Goal: Information Seeking & Learning: Learn about a topic

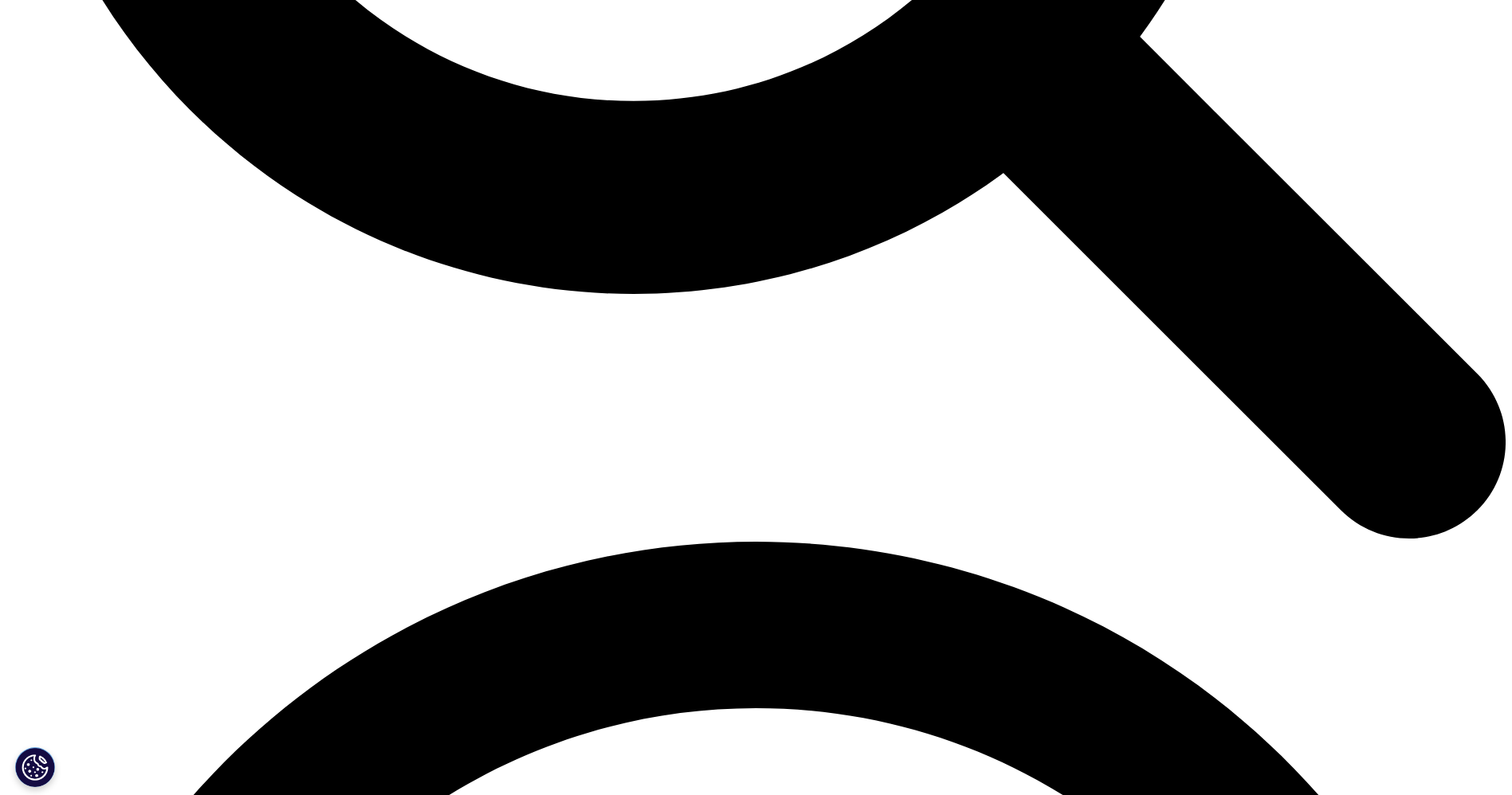
scroll to position [2151, 0]
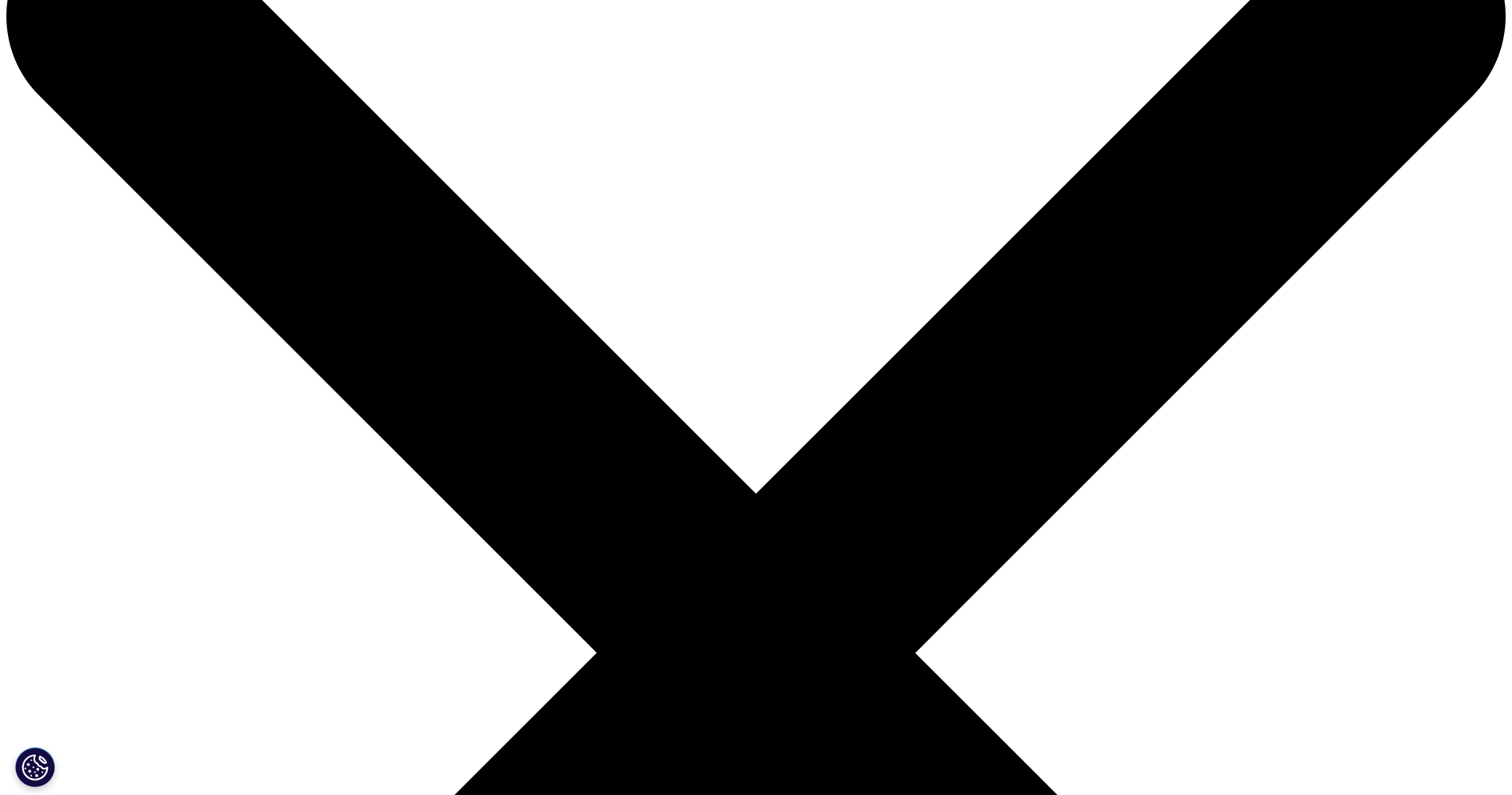
scroll to position [0, 0]
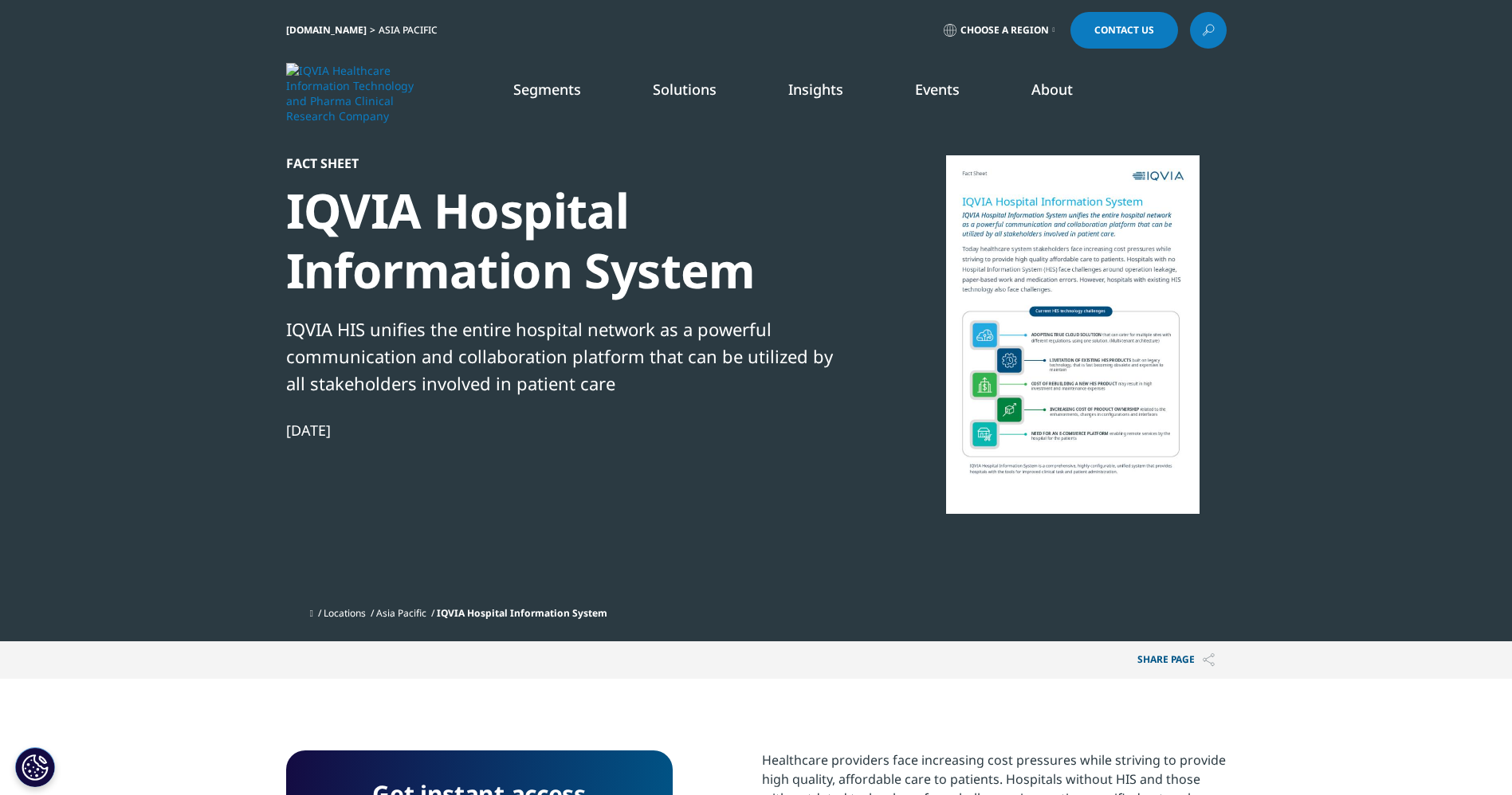
click at [941, 617] on ul "Locations Asia Pacific IQVIA Hospital Information System" at bounding box center [768, 613] width 916 height 28
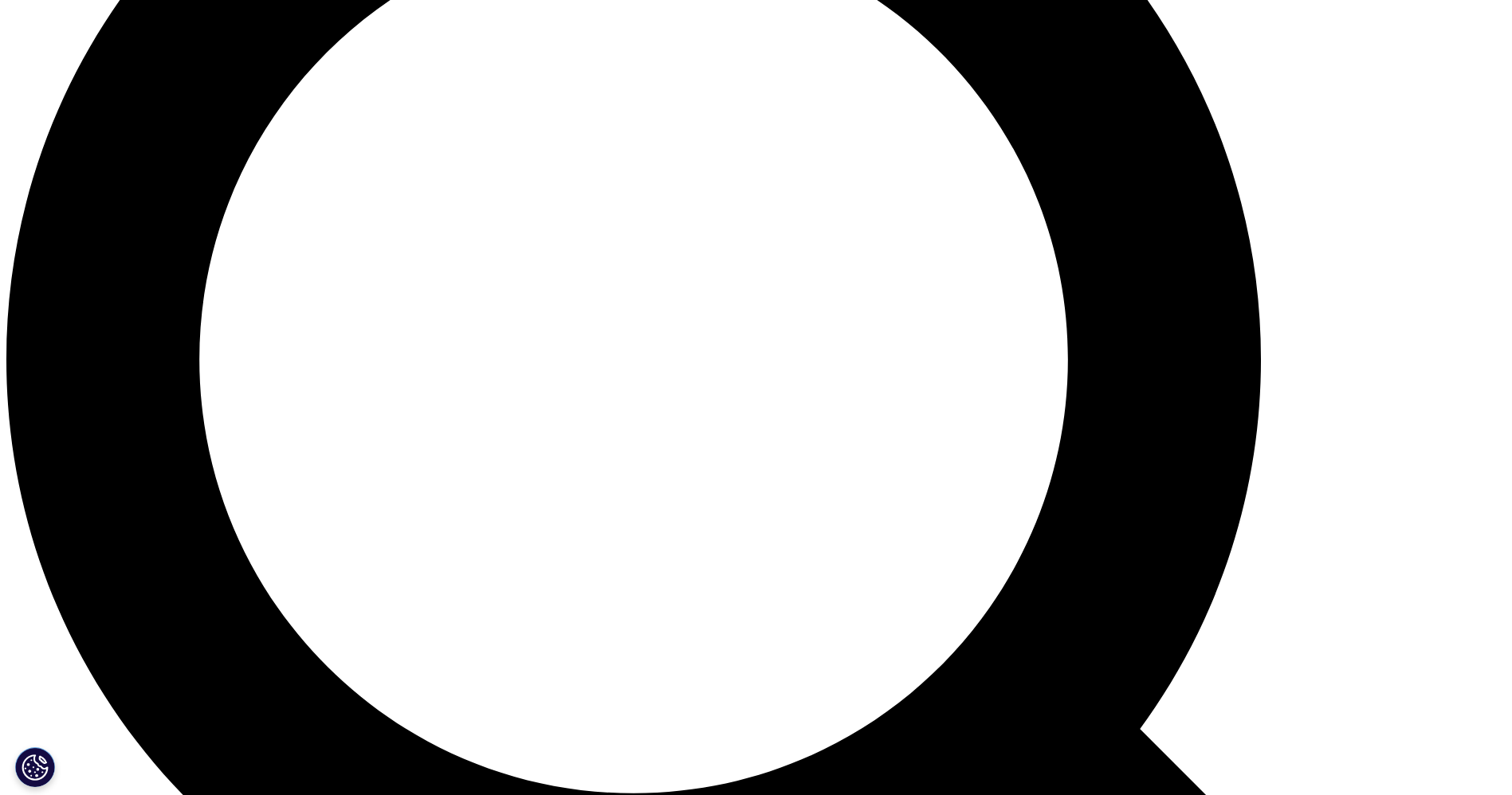
scroll to position [1075, 0]
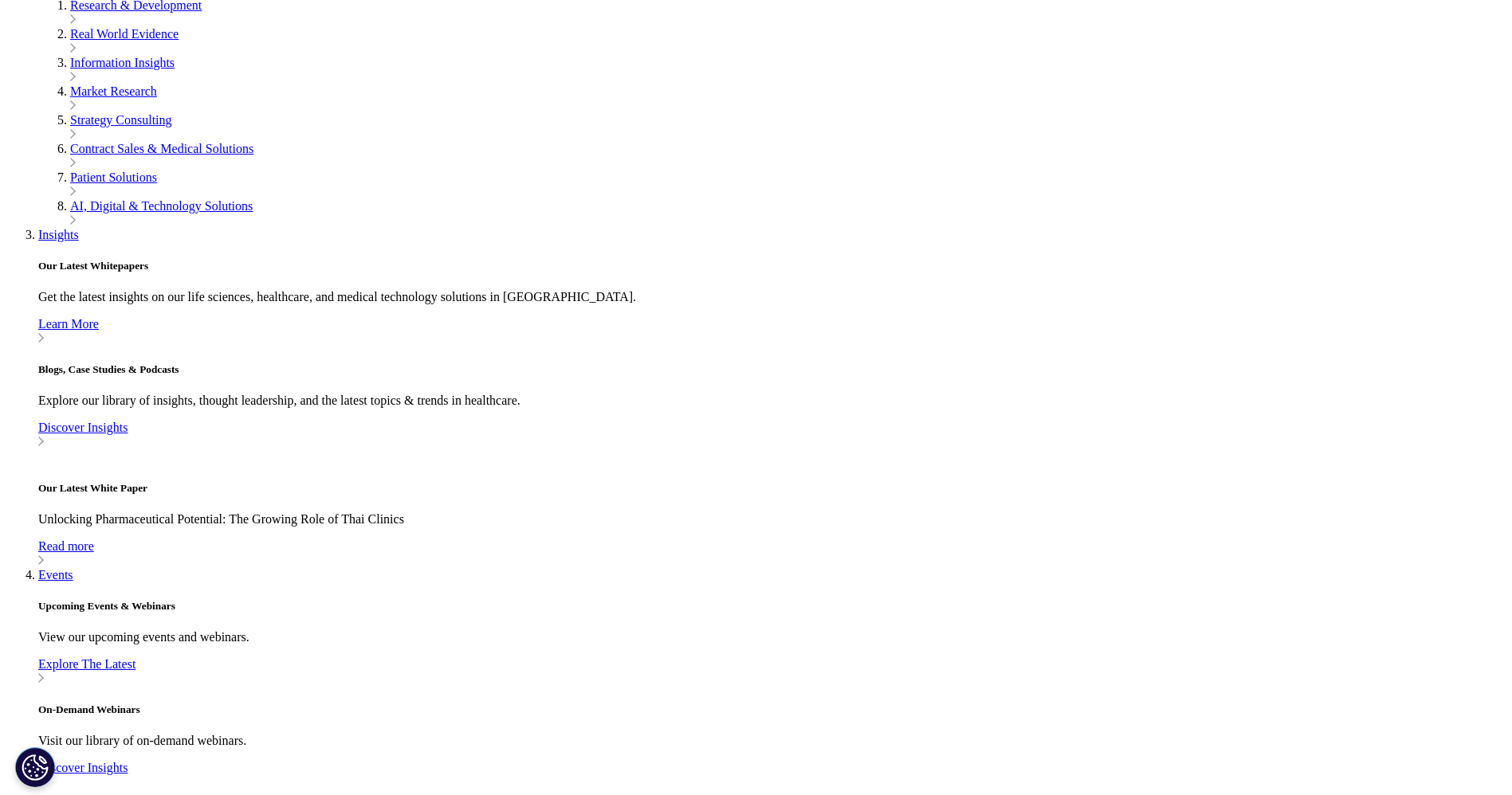
scroll to position [478, 0]
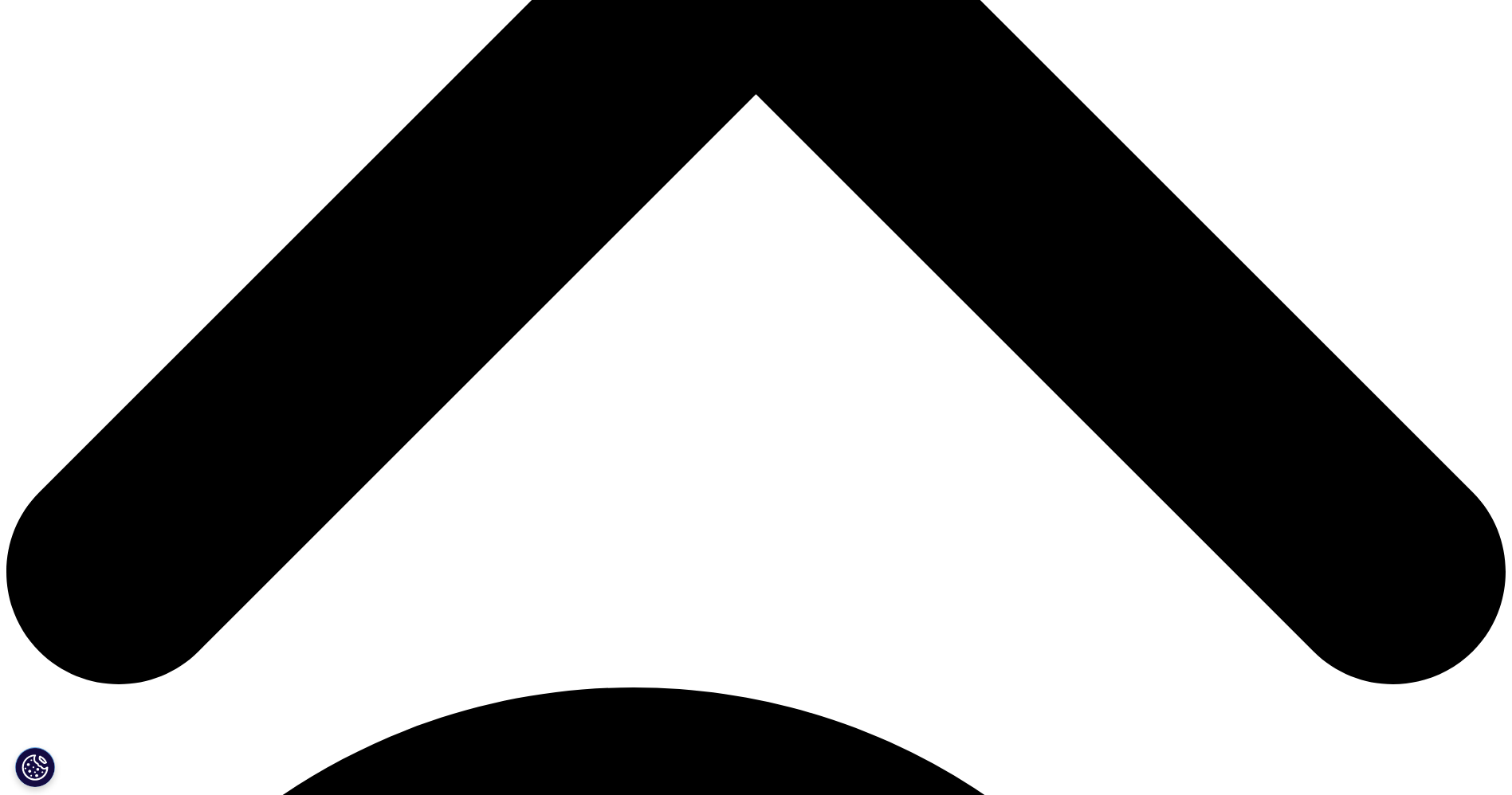
scroll to position [837, 0]
drag, startPoint x: 706, startPoint y: 154, endPoint x: 789, endPoint y: 341, distance: 204.6
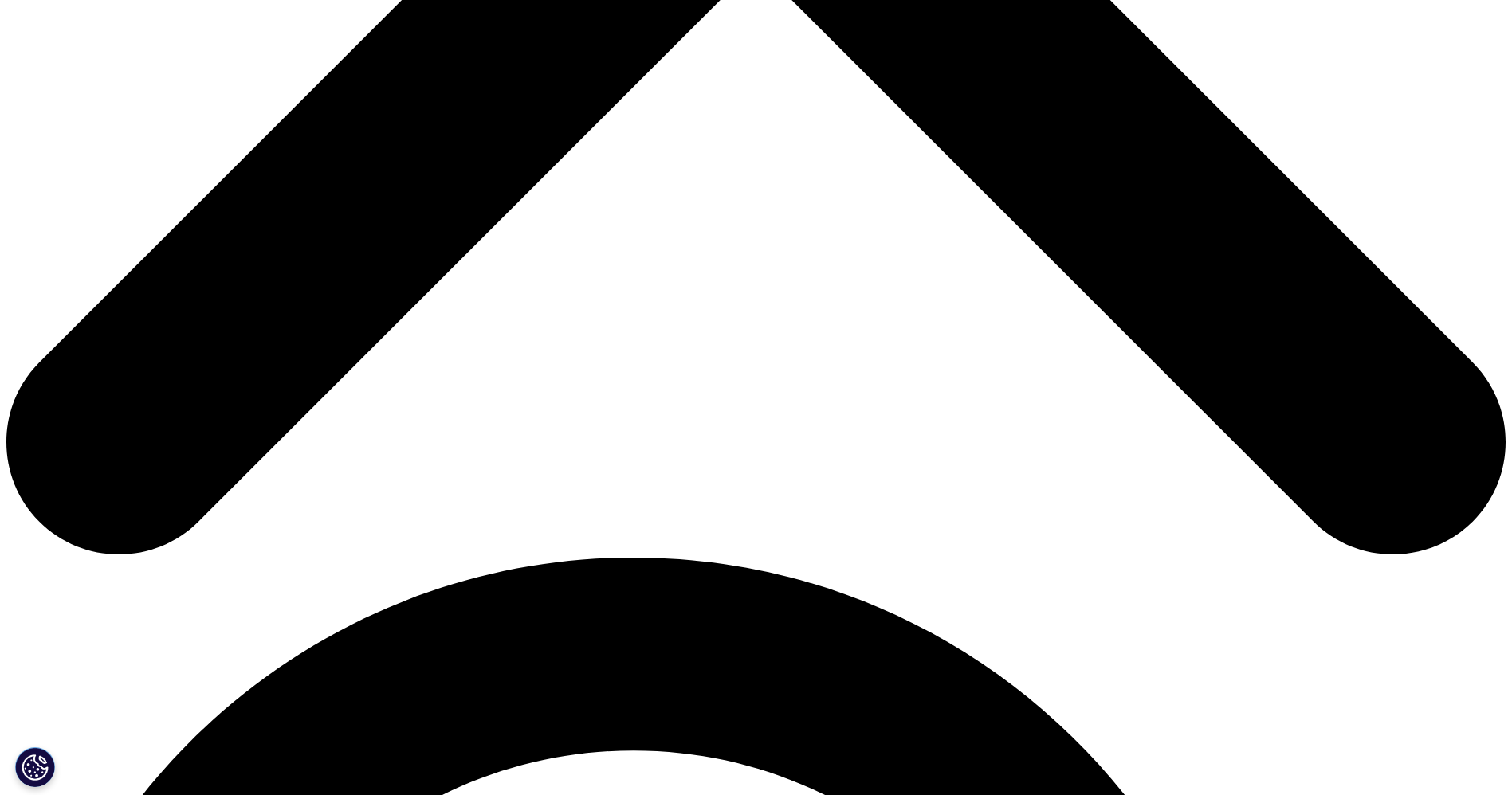
scroll to position [1195, 0]
